Goal: Communication & Community: Answer question/provide support

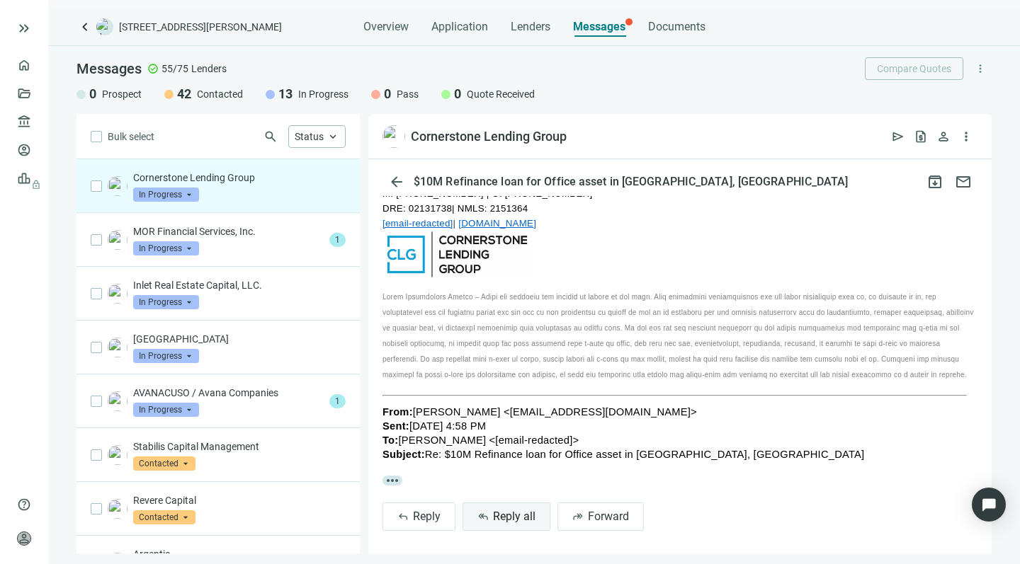
click at [497, 510] on span "Reply all" at bounding box center [514, 516] width 42 height 13
type textarea "**********"
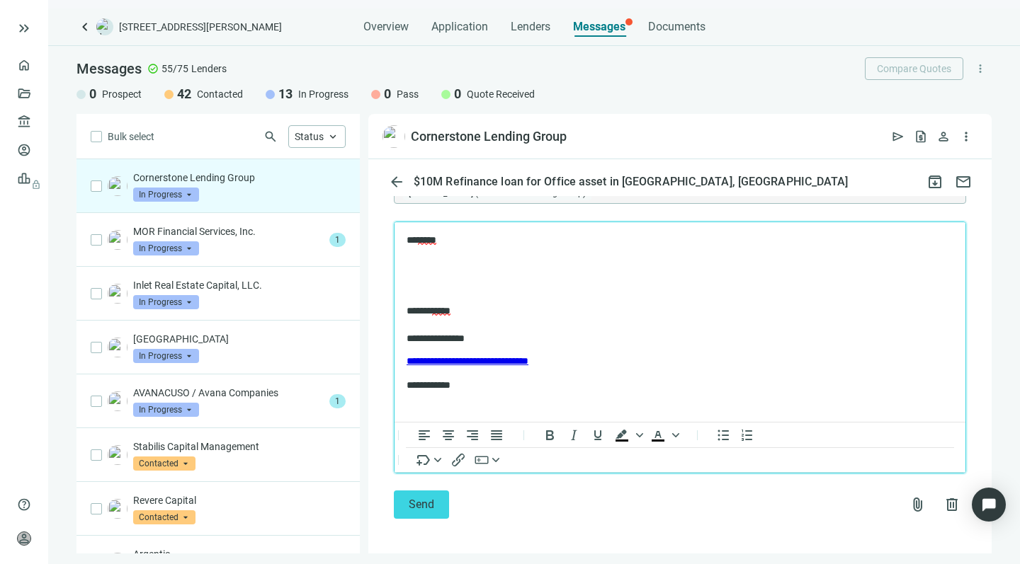
scroll to position [538, 0]
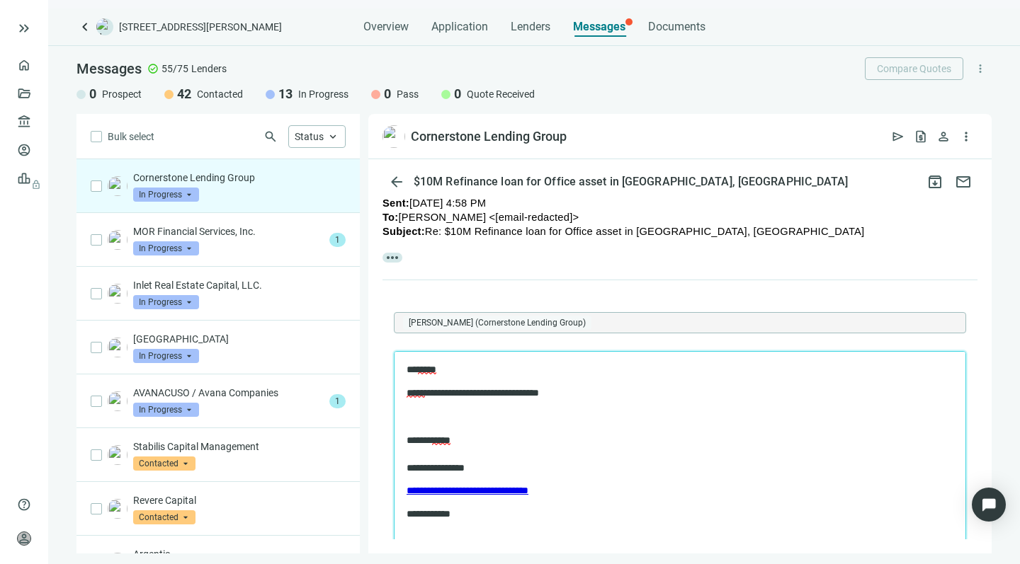
click at [416, 407] on body "**********" at bounding box center [680, 442] width 548 height 158
click at [436, 367] on span "*****" at bounding box center [427, 369] width 18 height 10
click at [574, 387] on p "**********" at bounding box center [672, 392] width 532 height 13
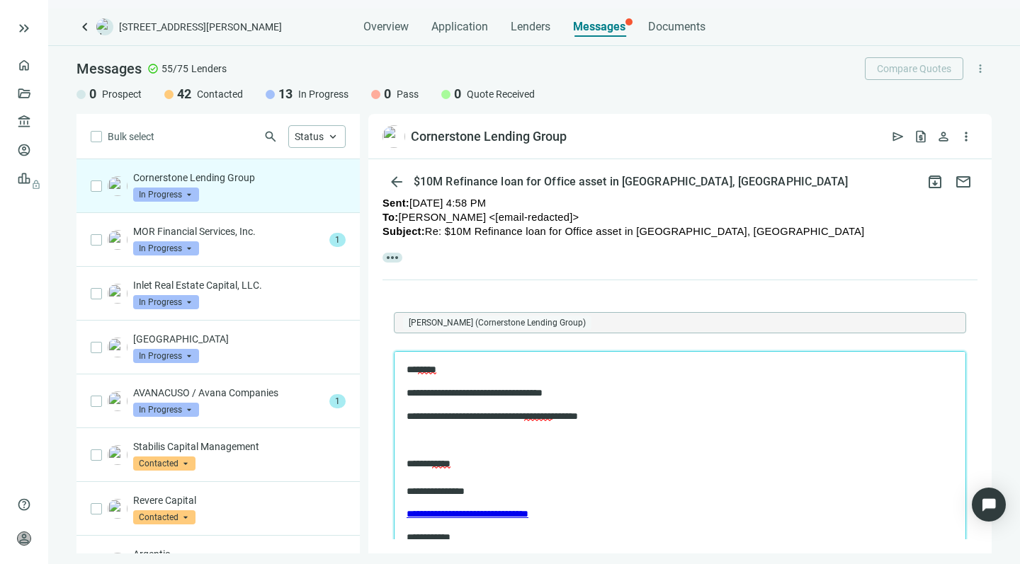
click at [502, 418] on p "**********" at bounding box center [665, 415] width 518 height 13
click at [687, 413] on p "**********" at bounding box center [665, 415] width 518 height 13
click at [739, 415] on p "**********" at bounding box center [665, 415] width 518 height 13
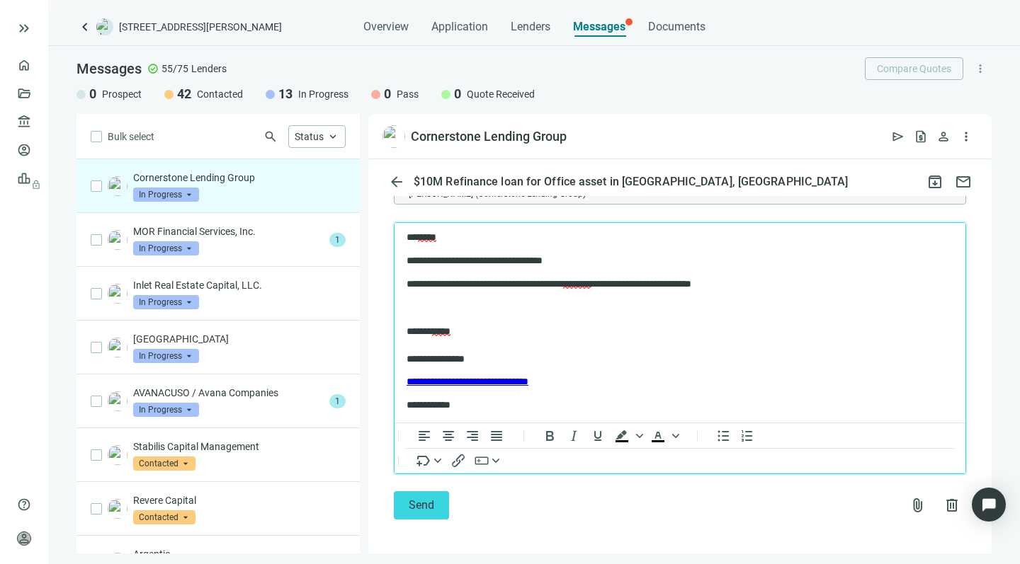
scroll to position [0, 0]
click at [909, 497] on span "attach_file" at bounding box center [917, 505] width 17 height 17
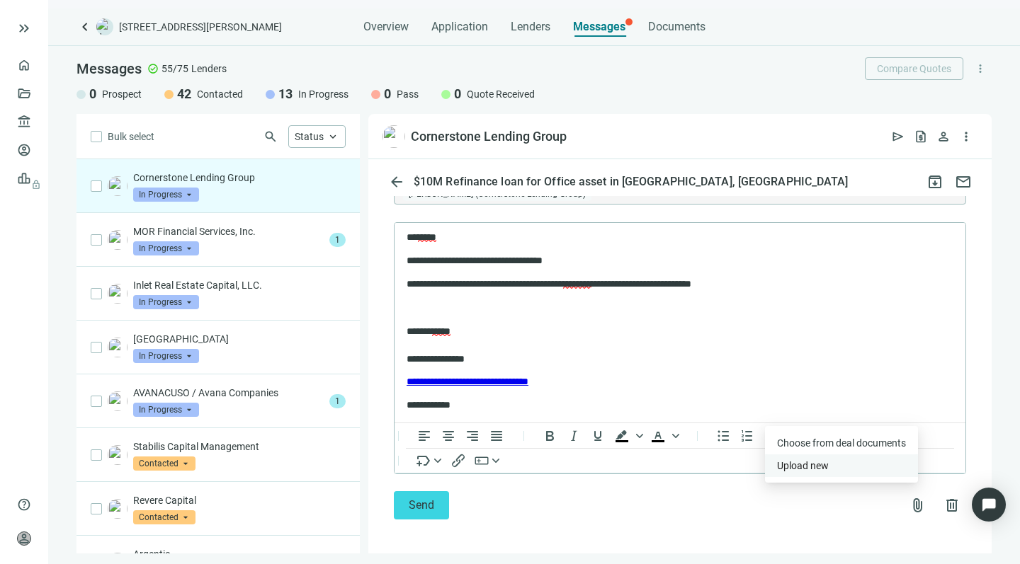
click at [799, 464] on span "Upload new" at bounding box center [803, 465] width 52 height 11
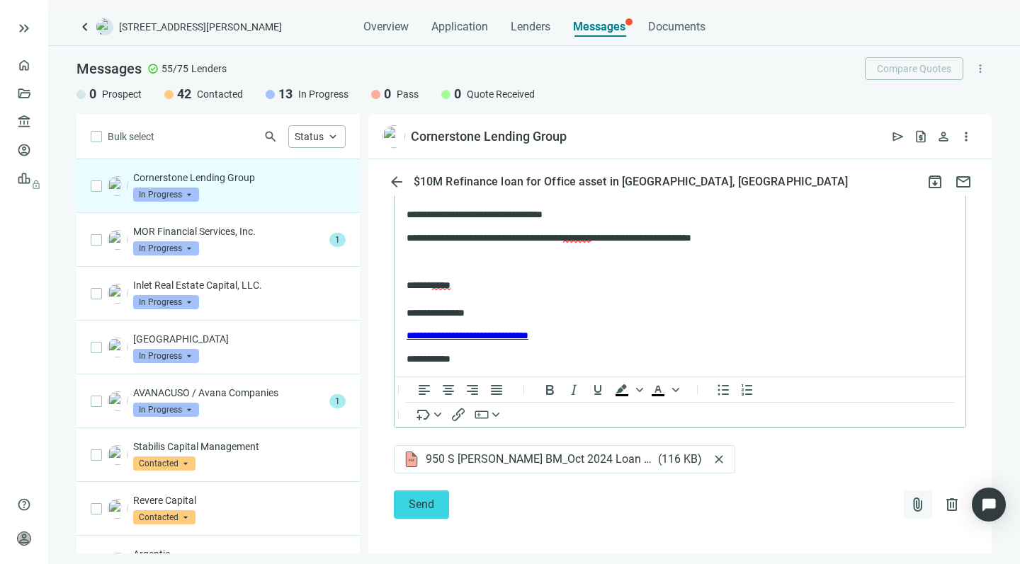
scroll to position [712, 0]
click at [909, 501] on span "attach_file" at bounding box center [917, 505] width 17 height 17
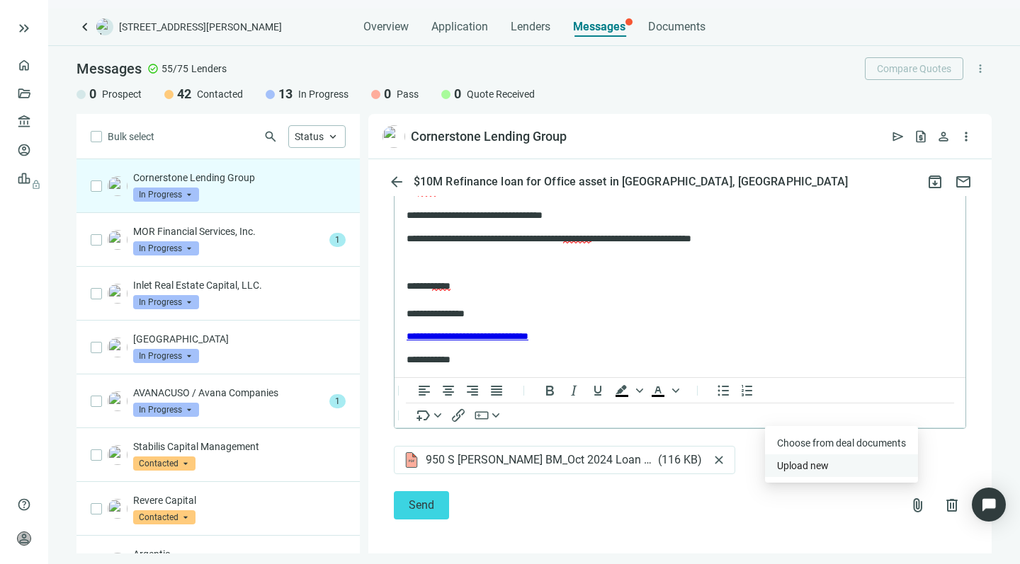
click at [789, 470] on span "Upload new" at bounding box center [803, 465] width 52 height 11
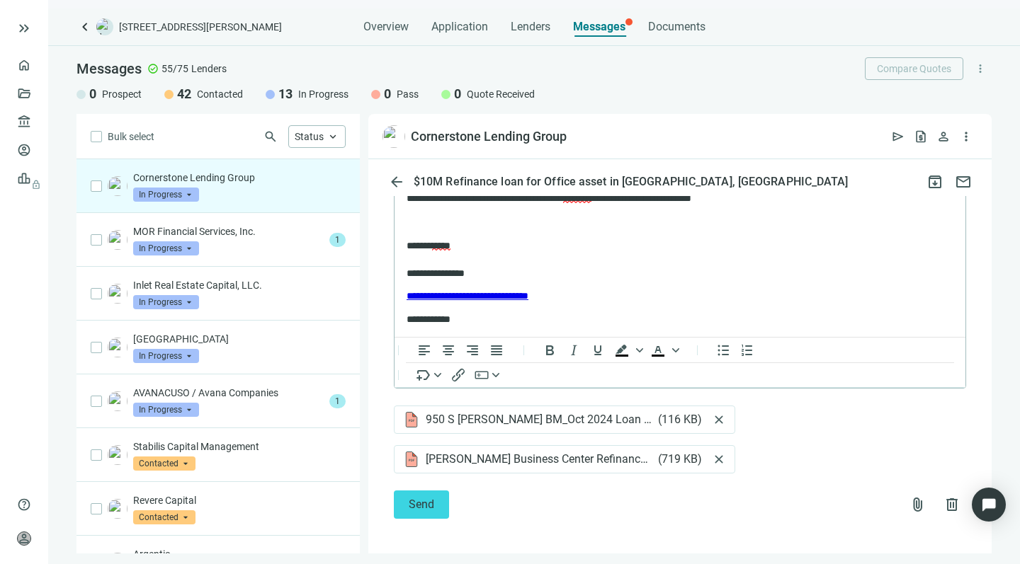
scroll to position [752, 0]
click at [909, 501] on span "attach_file" at bounding box center [917, 505] width 17 height 17
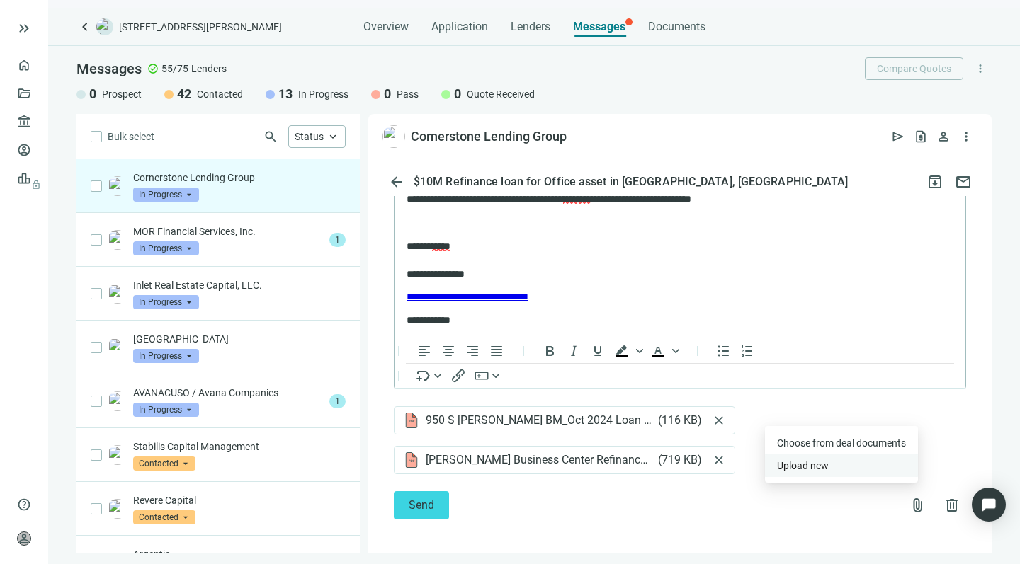
click at [782, 465] on span "Upload new" at bounding box center [803, 465] width 52 height 11
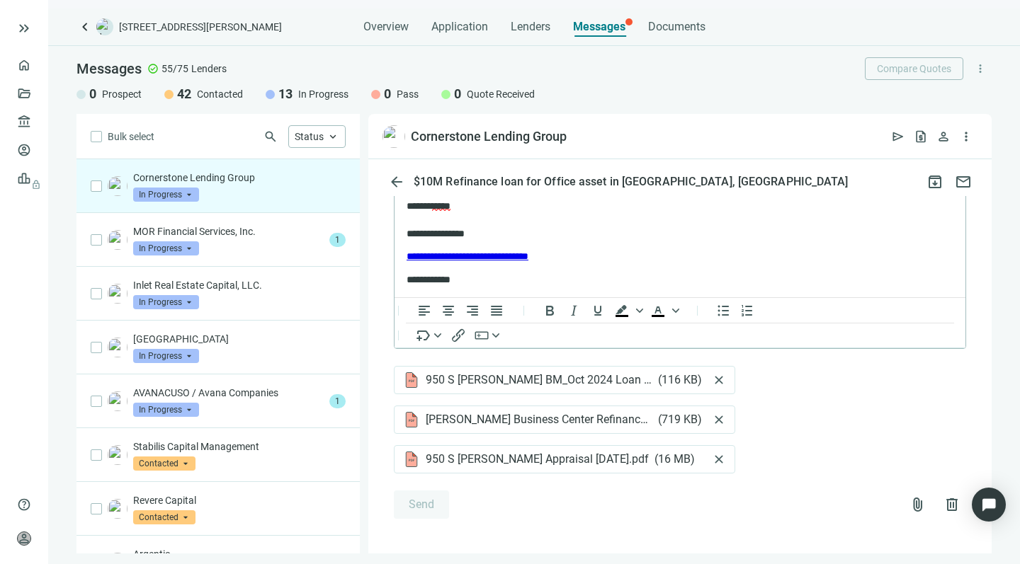
scroll to position [823, 0]
click at [909, 498] on span "attach_file" at bounding box center [917, 505] width 17 height 17
click at [777, 467] on span "Upload new" at bounding box center [789, 465] width 52 height 11
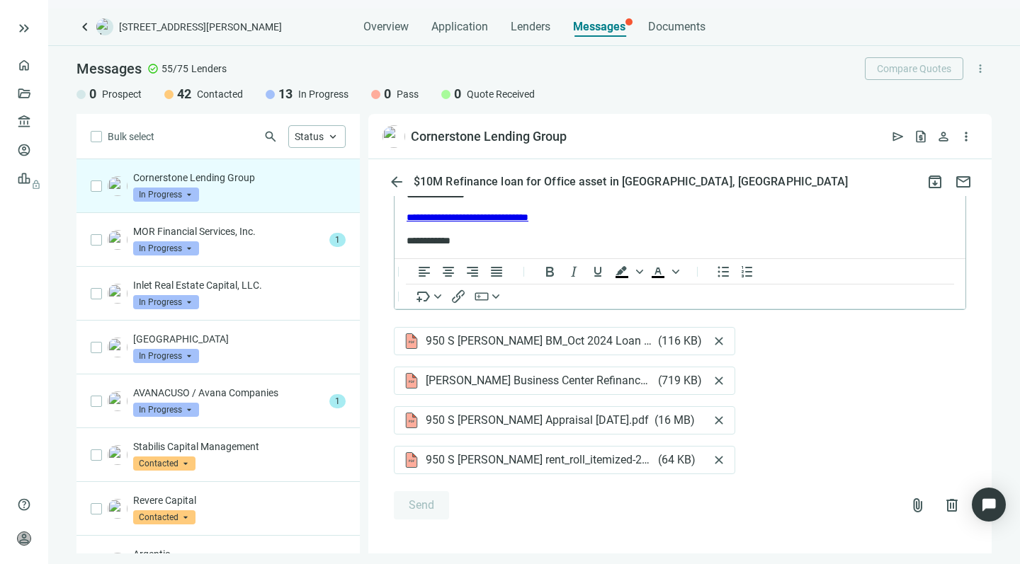
scroll to position [54, 0]
click at [909, 498] on span "attach_file" at bounding box center [917, 505] width 17 height 17
click at [809, 465] on span "Upload new" at bounding box center [789, 465] width 52 height 11
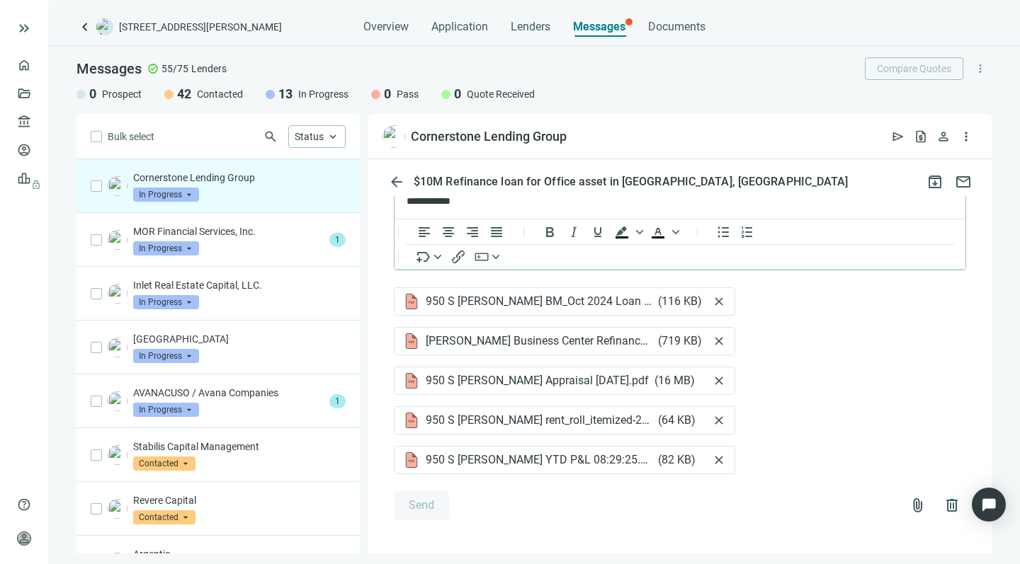
scroll to position [93, 0]
click at [909, 498] on span "attach_file" at bounding box center [917, 505] width 17 height 17
click at [783, 465] on span "Upload new" at bounding box center [789, 465] width 52 height 11
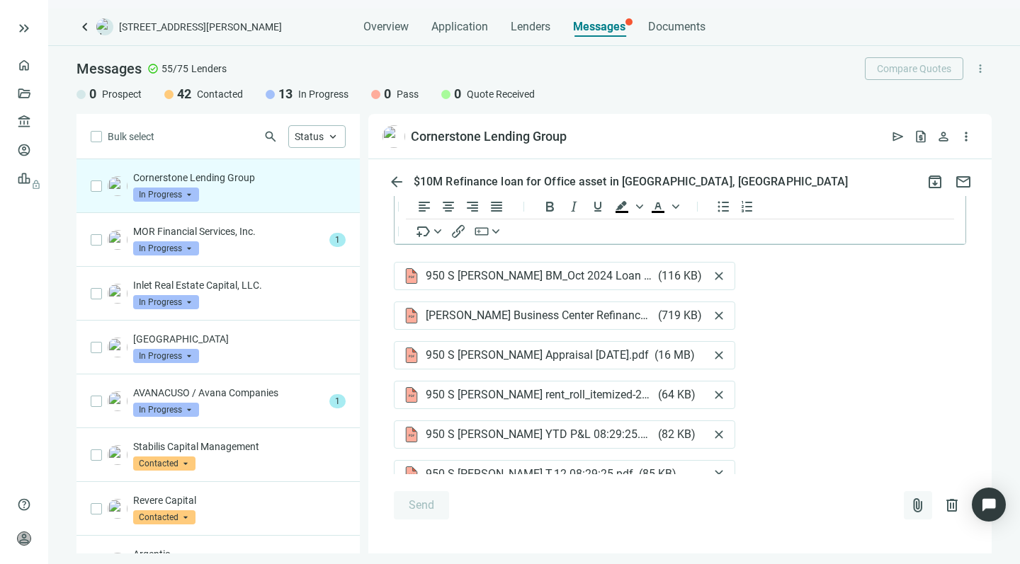
scroll to position [119, 0]
click at [909, 503] on span "attach_file" at bounding box center [917, 505] width 17 height 17
click at [770, 464] on span "Upload new" at bounding box center [789, 465] width 52 height 11
click at [712, 348] on span "close" at bounding box center [719, 355] width 14 height 14
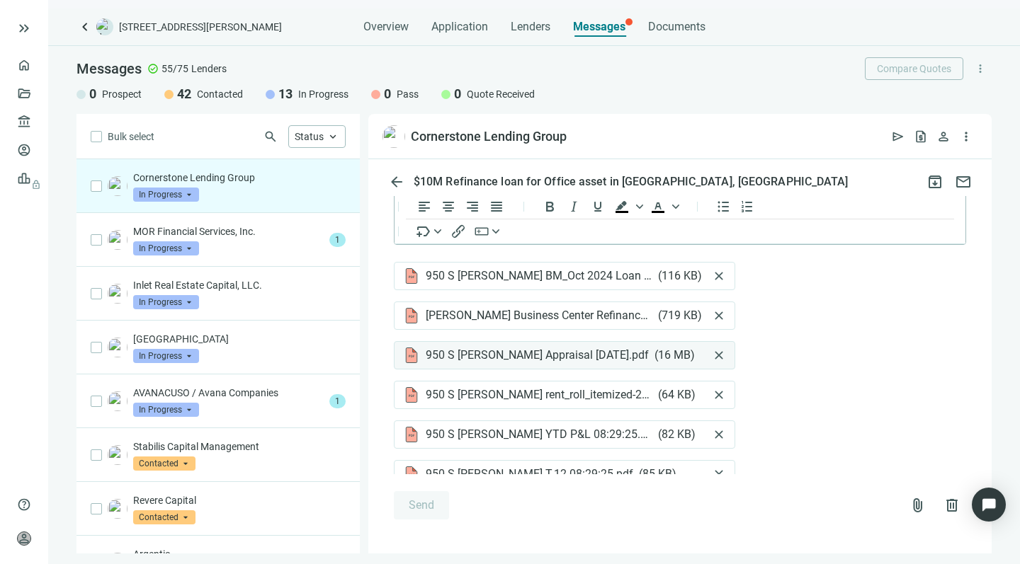
scroll to position [74, 0]
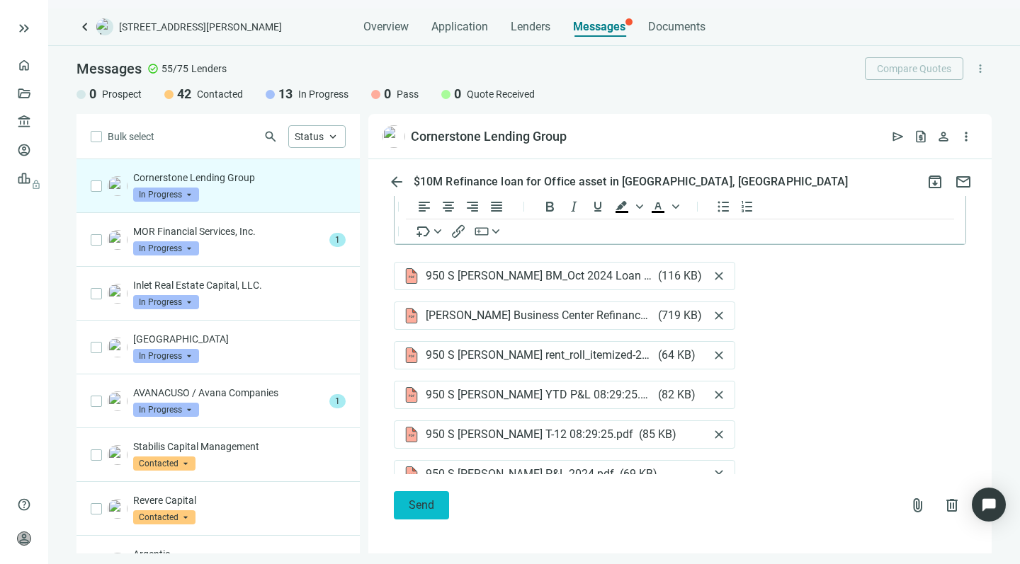
click at [412, 498] on span "Send" at bounding box center [421, 504] width 25 height 13
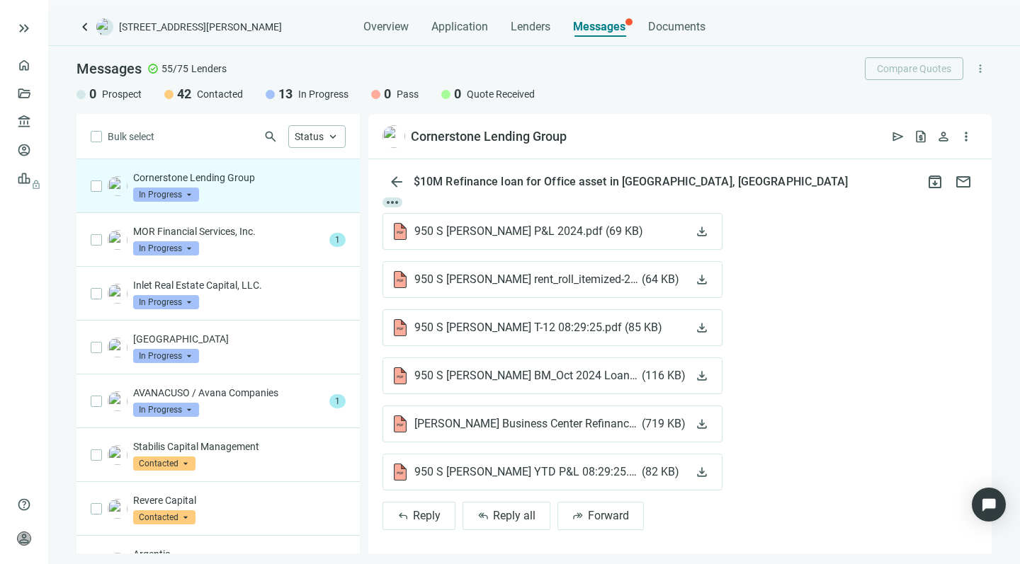
scroll to position [963, 0]
click at [494, 510] on span "Reply all" at bounding box center [514, 516] width 42 height 13
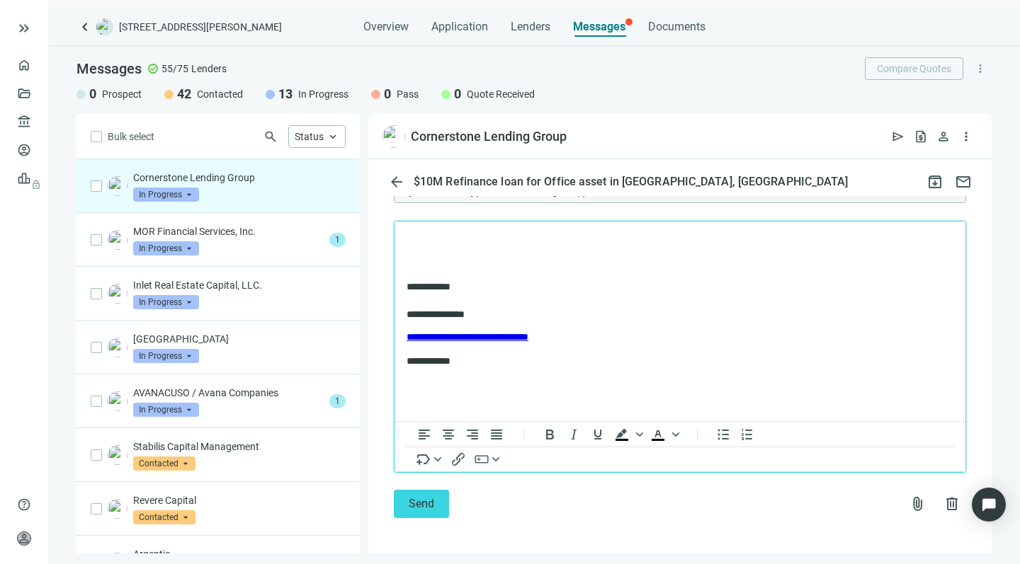
scroll to position [1315, 0]
click at [909, 501] on span "attach_file" at bounding box center [917, 505] width 17 height 17
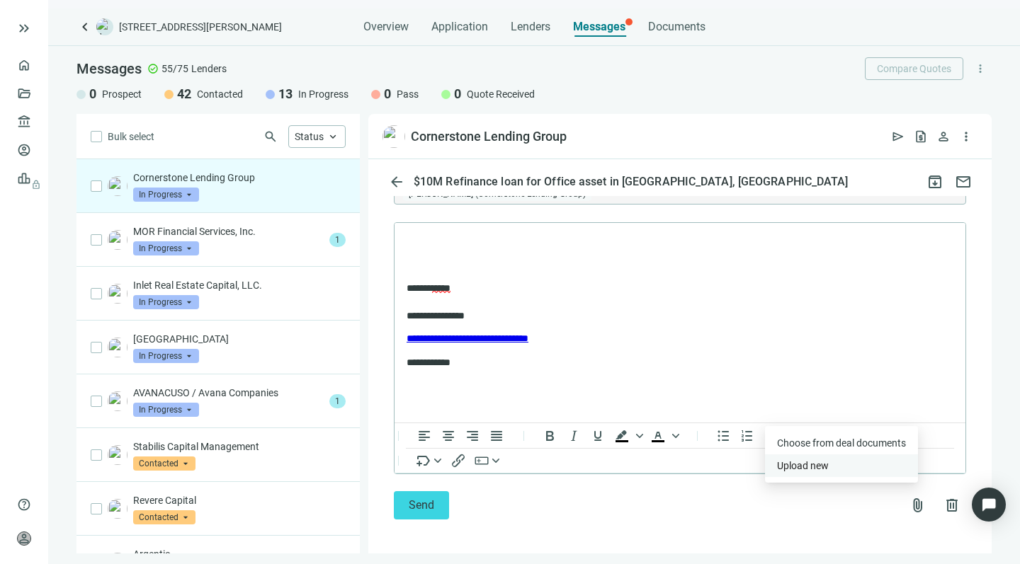
click at [807, 463] on span "Upload new" at bounding box center [803, 465] width 52 height 11
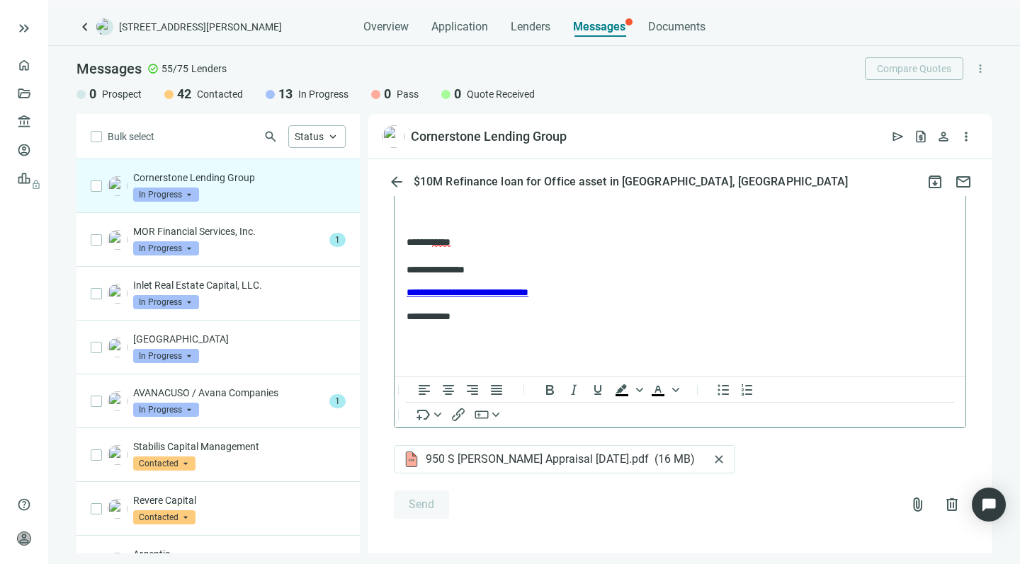
scroll to position [1405, 0]
click at [721, 453] on span "close" at bounding box center [719, 460] width 14 height 14
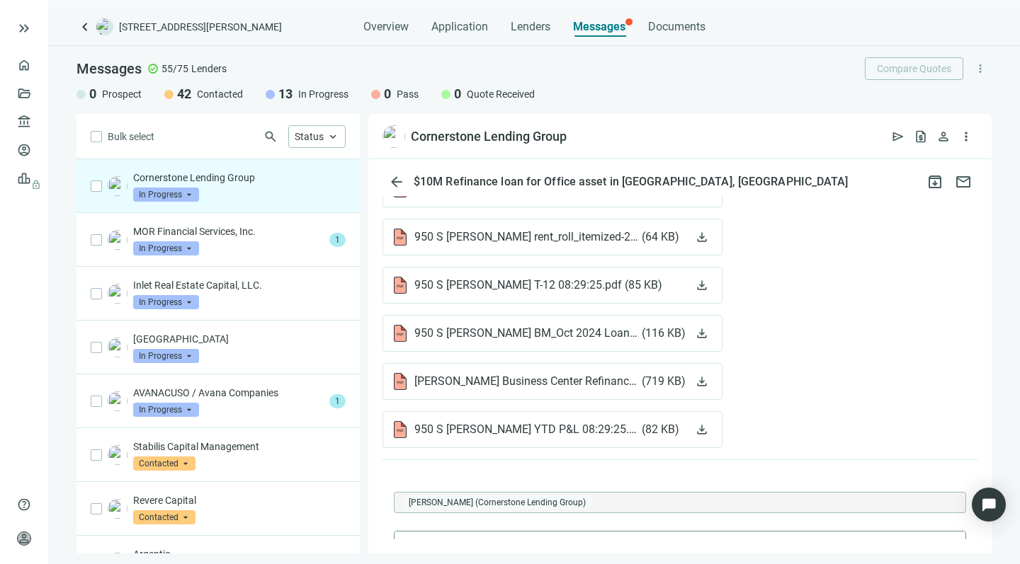
scroll to position [993, 0]
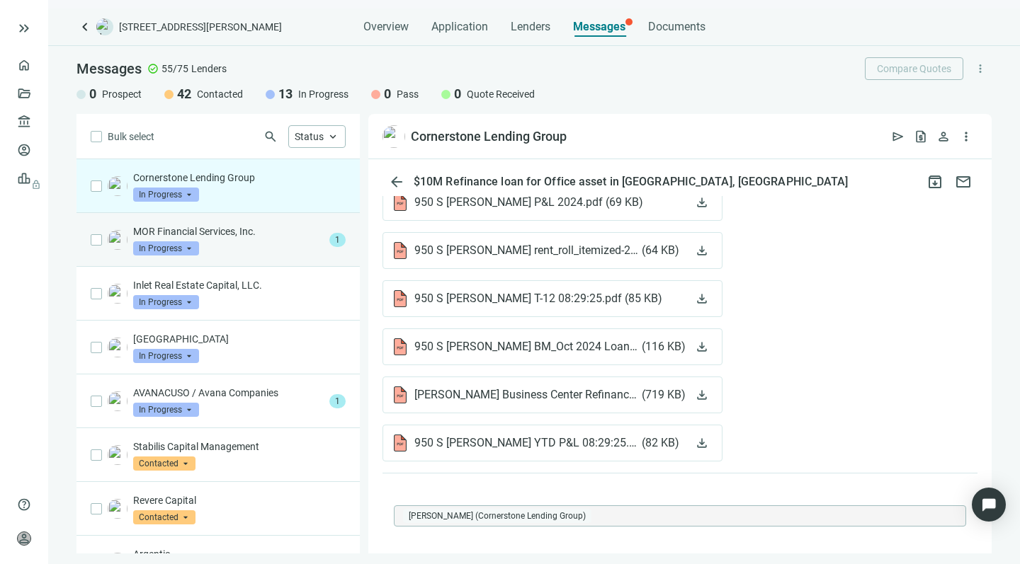
click at [283, 248] on div "MOR Financial Services, Inc. In Progress arrow_drop_down" at bounding box center [228, 239] width 190 height 31
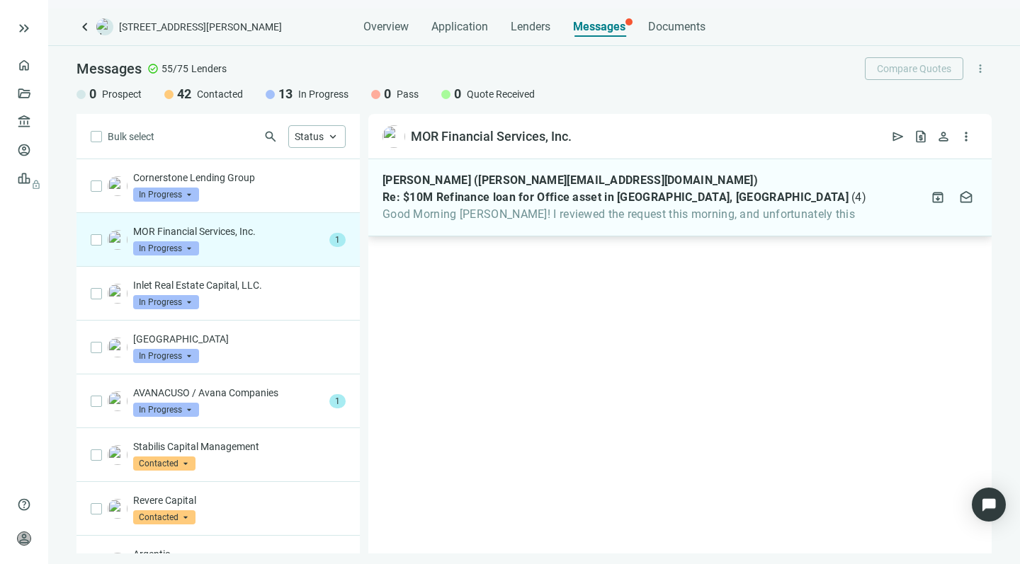
click at [458, 213] on span "Good Morning [PERSON_NAME]! I reviewed the request this morning, and unfortunat…" at bounding box center [624, 214] width 484 height 14
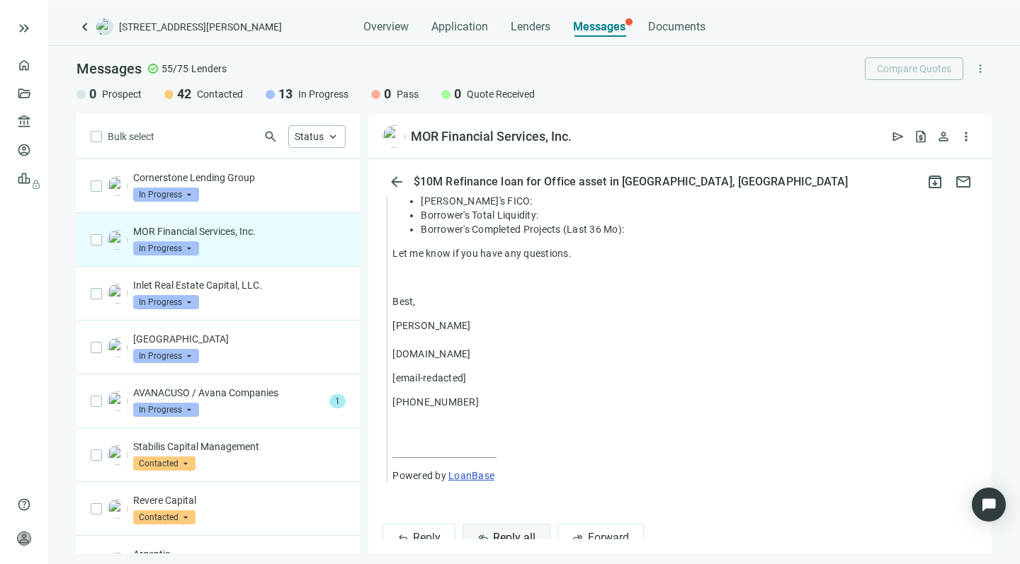
click at [499, 531] on span "Reply all" at bounding box center [514, 537] width 42 height 13
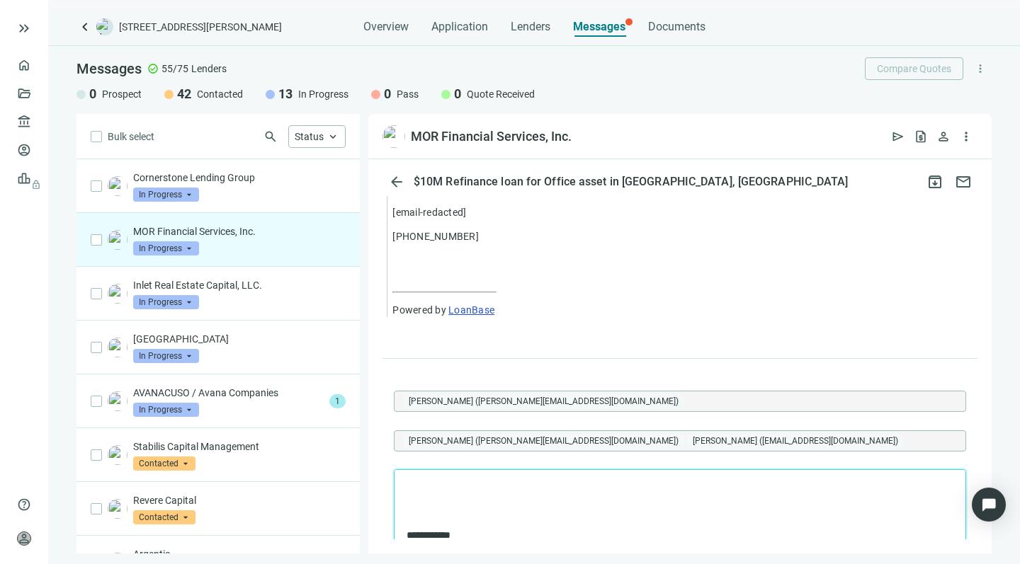
scroll to position [3071, 0]
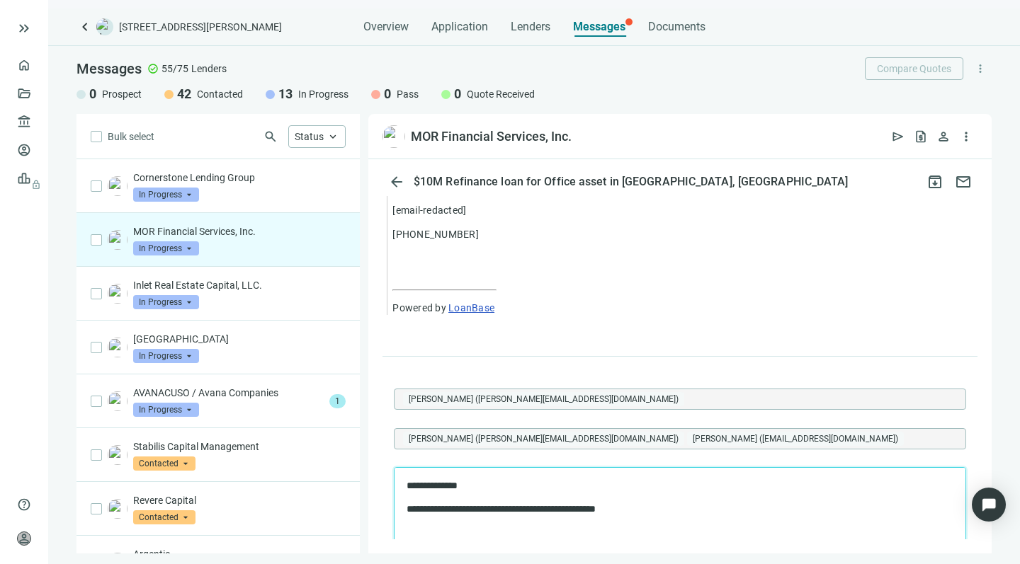
click at [564, 510] on p "**********" at bounding box center [672, 508] width 532 height 13
click at [595, 510] on p "**********" at bounding box center [672, 508] width 532 height 13
click at [675, 506] on p "**********" at bounding box center [672, 508] width 532 height 13
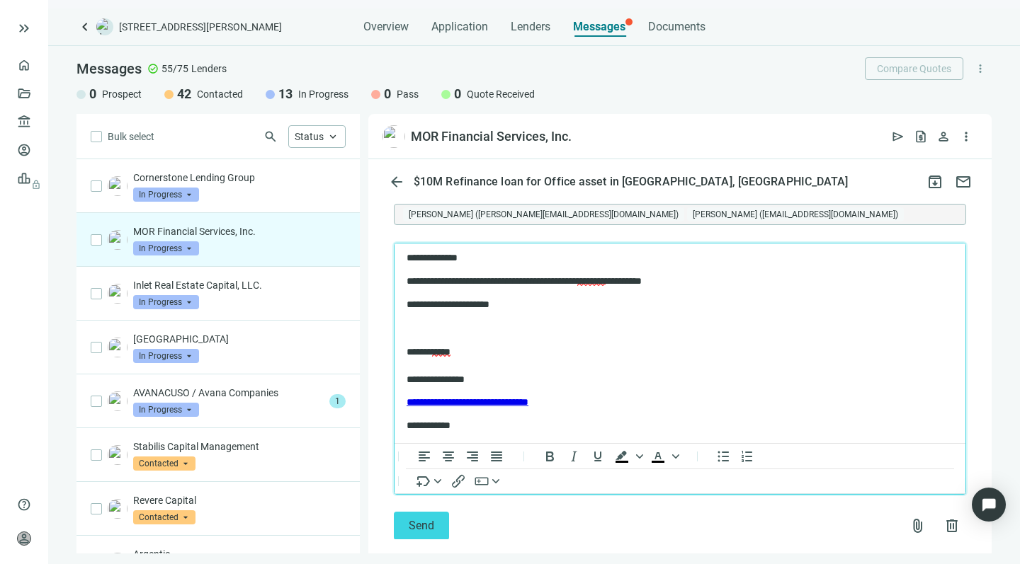
scroll to position [3295, 0]
click at [909, 518] on span "attach_file" at bounding box center [917, 526] width 17 height 17
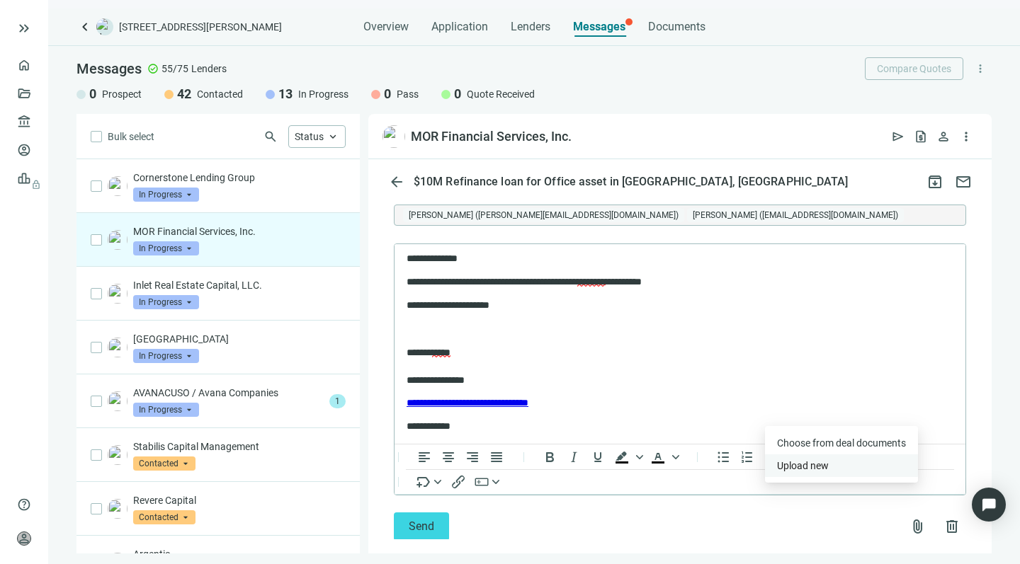
click at [797, 463] on span "Upload new" at bounding box center [803, 465] width 52 height 11
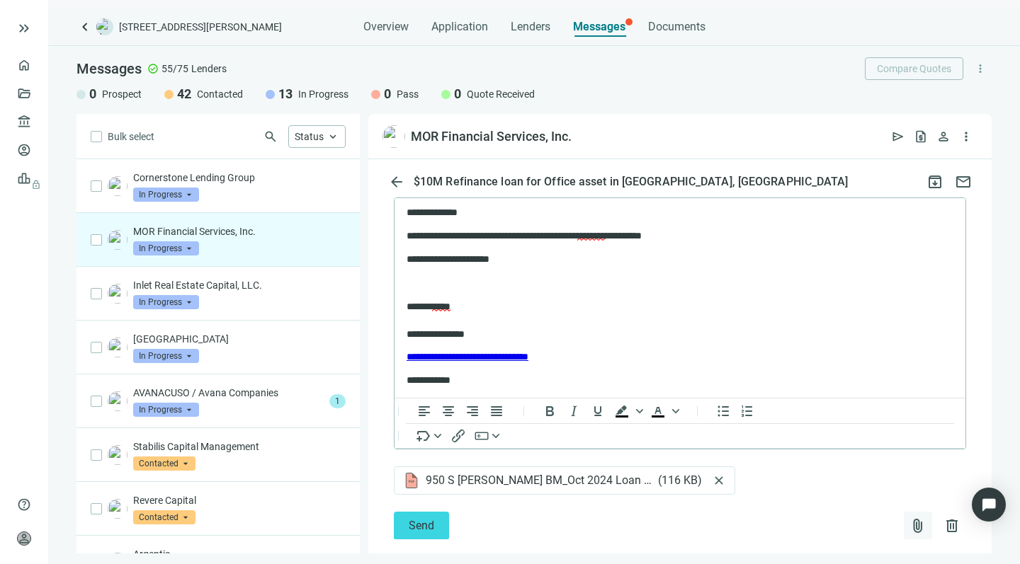
scroll to position [3340, 0]
click at [909, 518] on span "attach_file" at bounding box center [917, 526] width 17 height 17
click at [802, 467] on span "Upload new" at bounding box center [803, 465] width 52 height 11
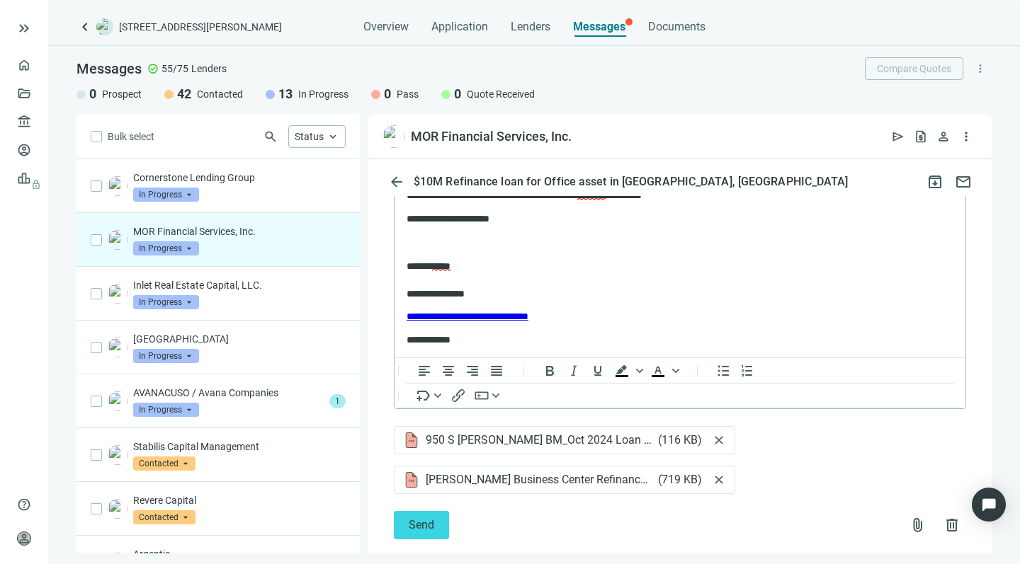
scroll to position [3379, 0]
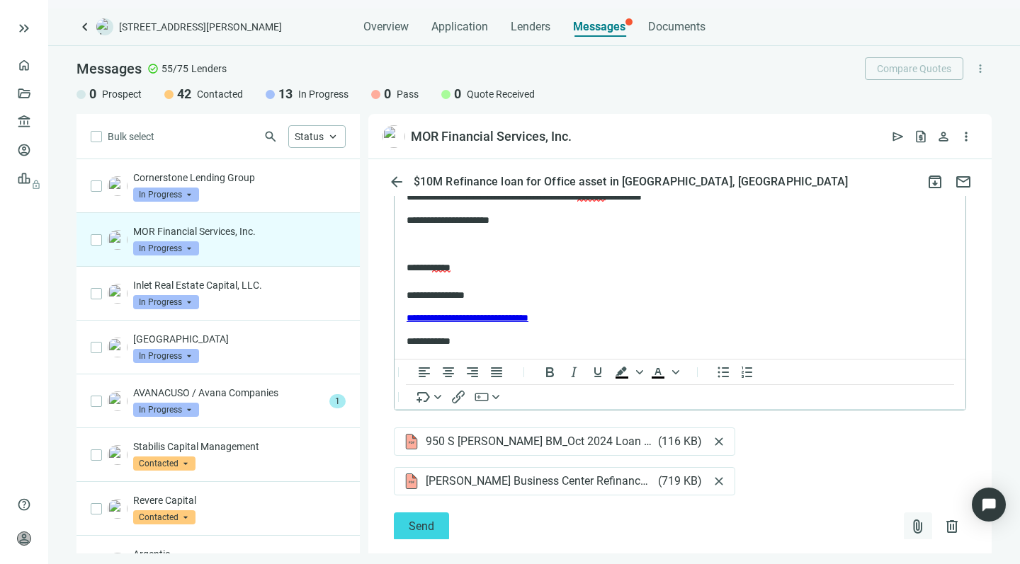
click at [909, 518] on span "attach_file" at bounding box center [917, 526] width 17 height 17
click at [786, 464] on span "Upload new" at bounding box center [803, 465] width 52 height 11
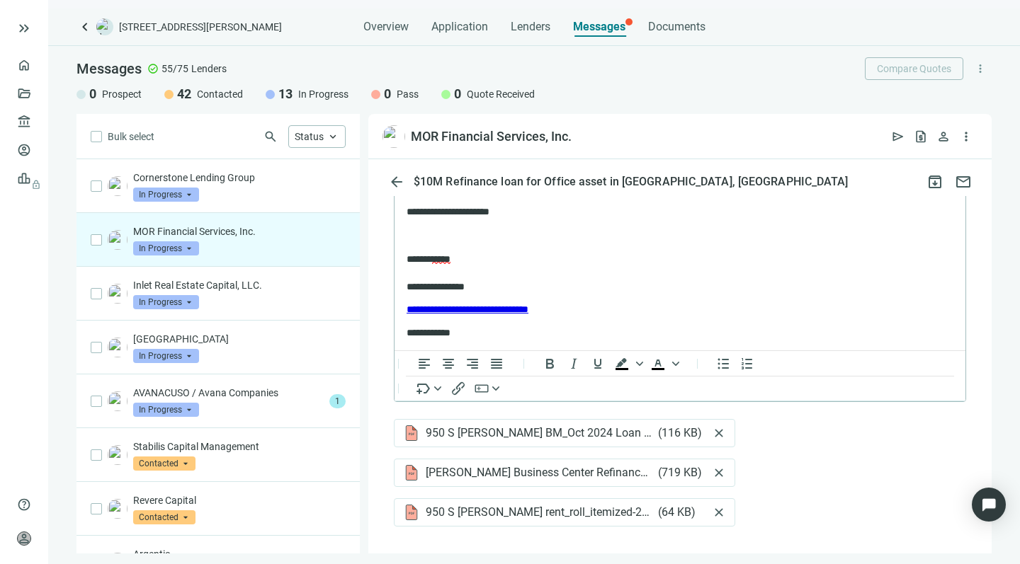
scroll to position [8, 0]
click at [909, 549] on span "attach_file" at bounding box center [917, 557] width 17 height 17
click at [794, 493] on span "Upload new" at bounding box center [789, 496] width 52 height 11
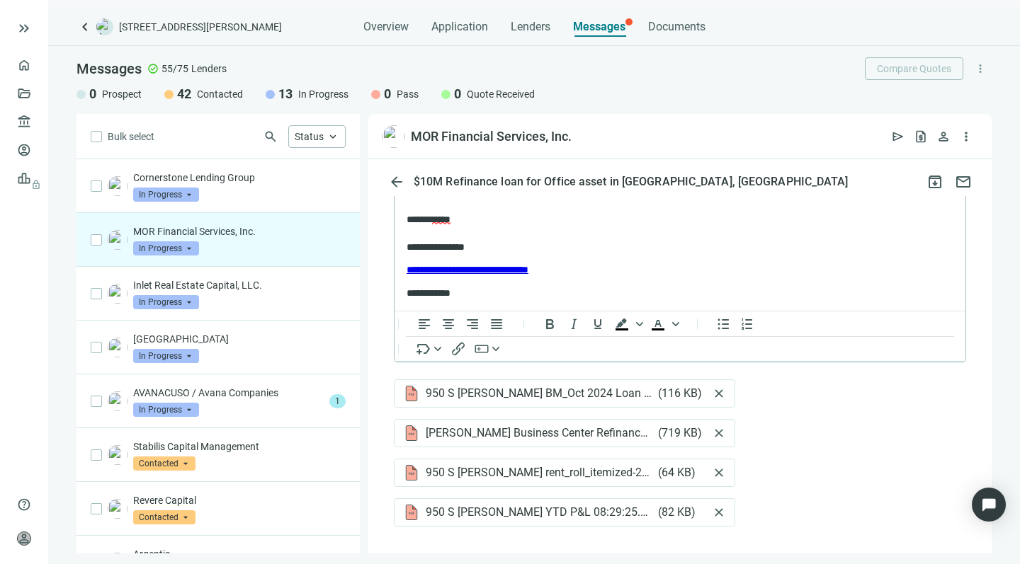
scroll to position [48, 0]
click at [909, 549] on span "attach_file" at bounding box center [917, 557] width 17 height 17
click at [792, 497] on span "Upload new" at bounding box center [789, 496] width 52 height 11
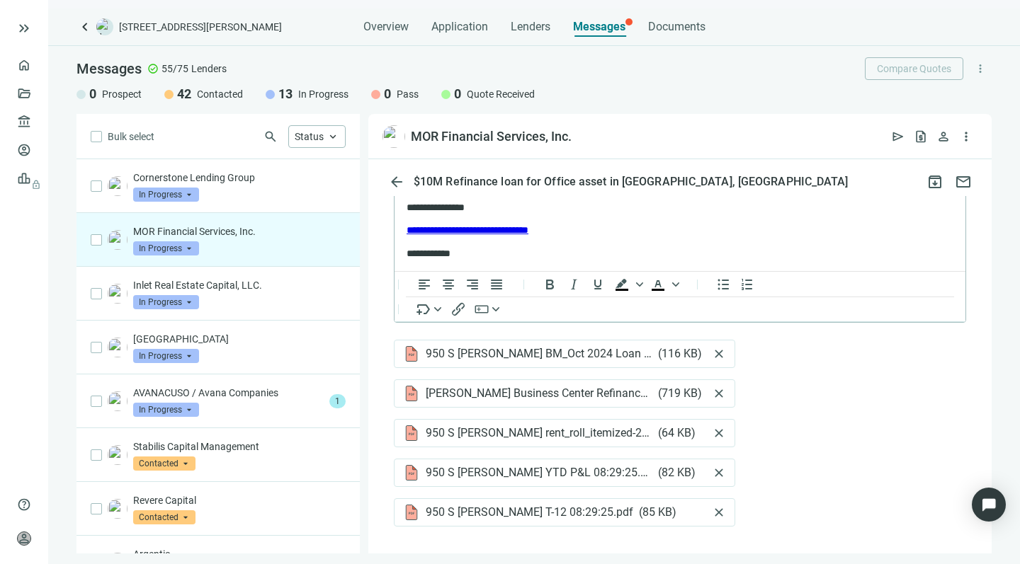
scroll to position [88, 0]
click at [909, 549] on span "attach_file" at bounding box center [917, 557] width 17 height 17
click at [792, 496] on span "Upload new" at bounding box center [789, 496] width 52 height 11
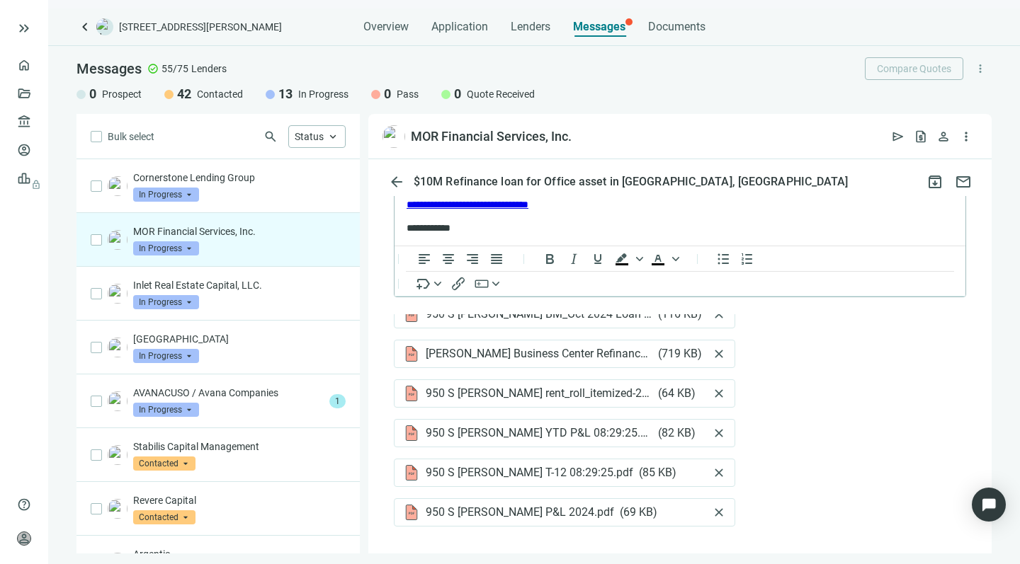
scroll to position [113, 0]
click at [402, 544] on button "Send" at bounding box center [421, 558] width 55 height 28
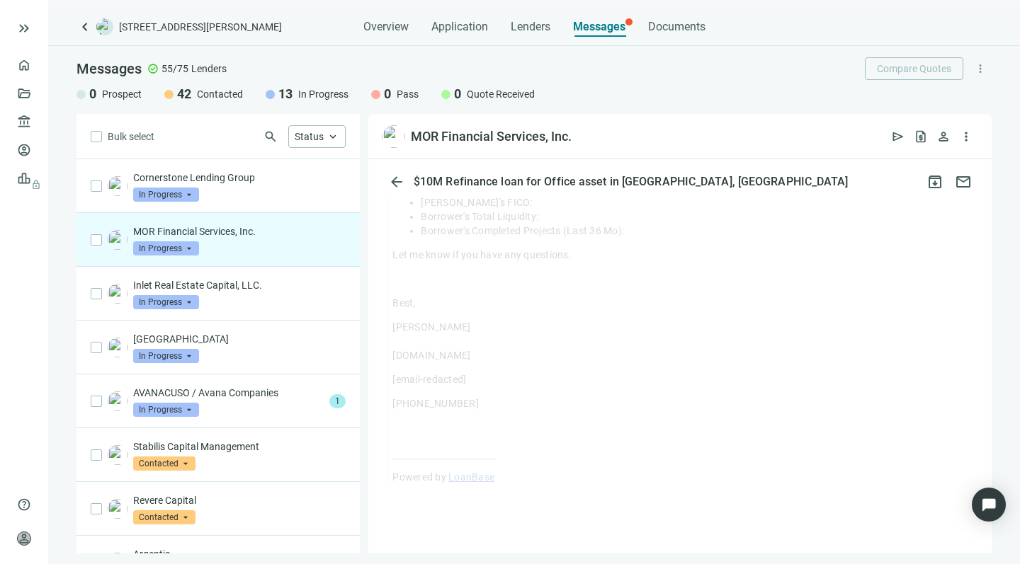
scroll to position [2875, 0]
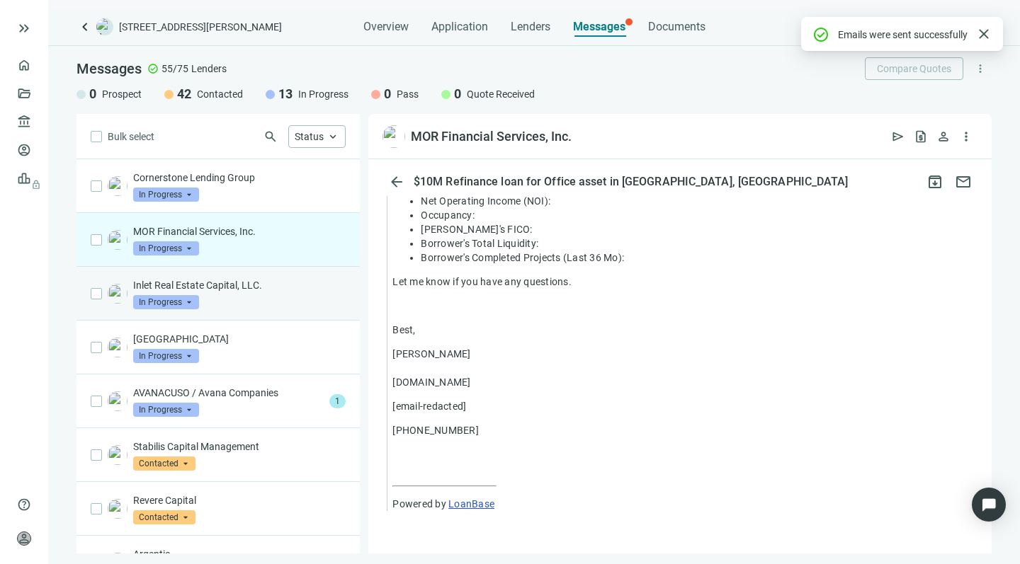
click at [258, 287] on p "Inlet Real Estate Capital, LLC." at bounding box center [239, 285] width 212 height 14
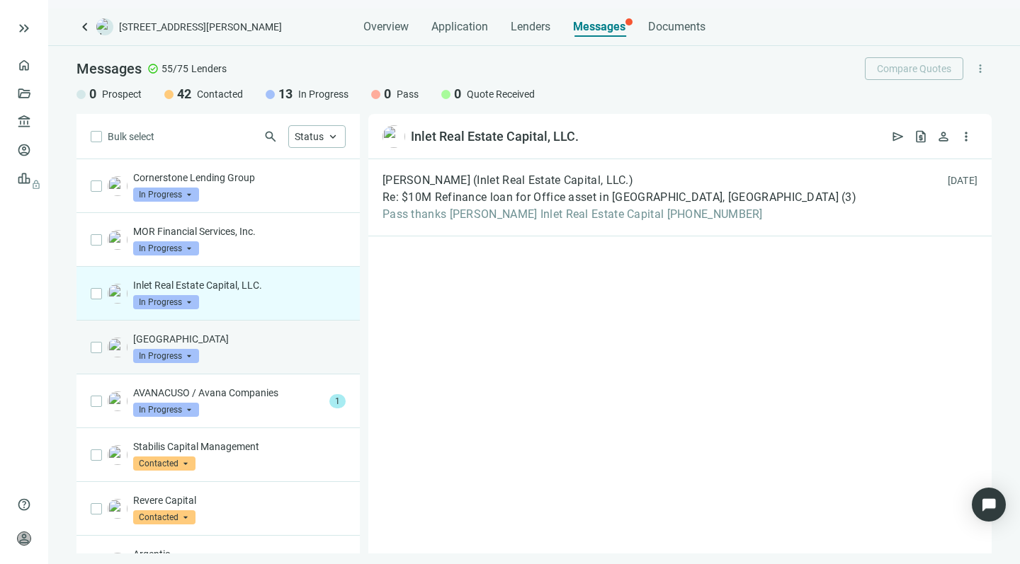
click at [262, 331] on div "[GEOGRAPHIC_DATA] Capital In Progress arrow_drop_down" at bounding box center [217, 348] width 283 height 54
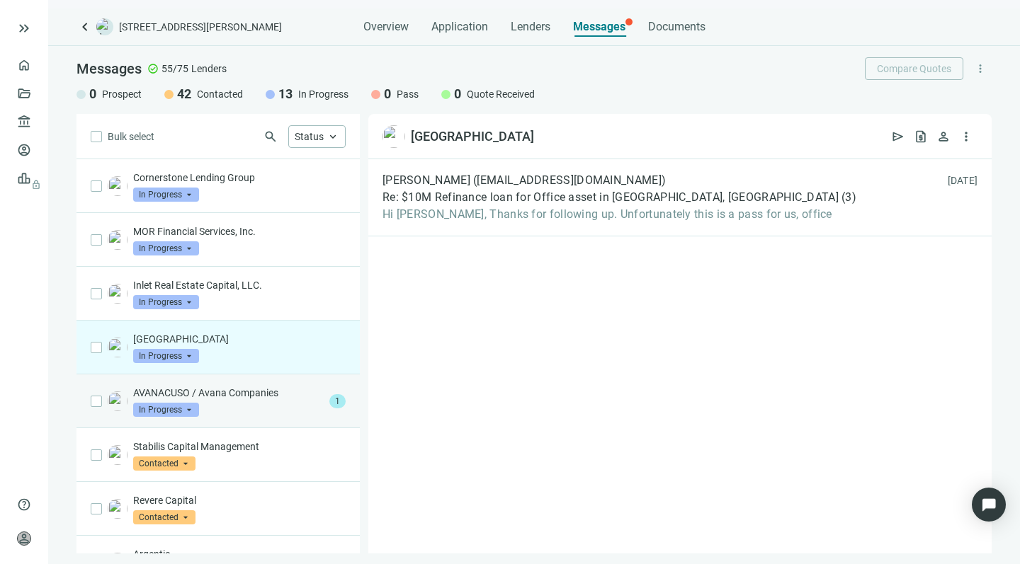
click at [273, 405] on div "AVANACUSO / Avana Companies In Progress arrow_drop_down" at bounding box center [228, 401] width 190 height 31
